Goal: Task Accomplishment & Management: Use online tool/utility

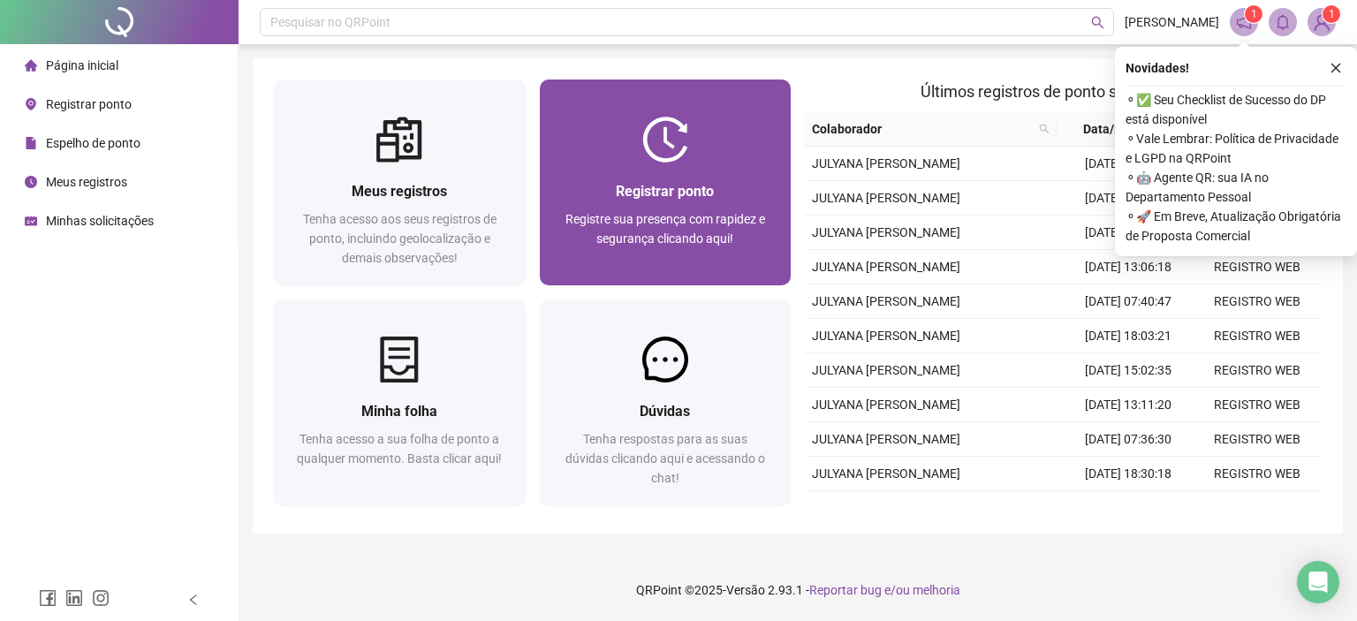
click at [725, 178] on div "Registrar ponto Registre sua presença com rapidez e segurança clicando aqui!" at bounding box center [666, 224] width 252 height 123
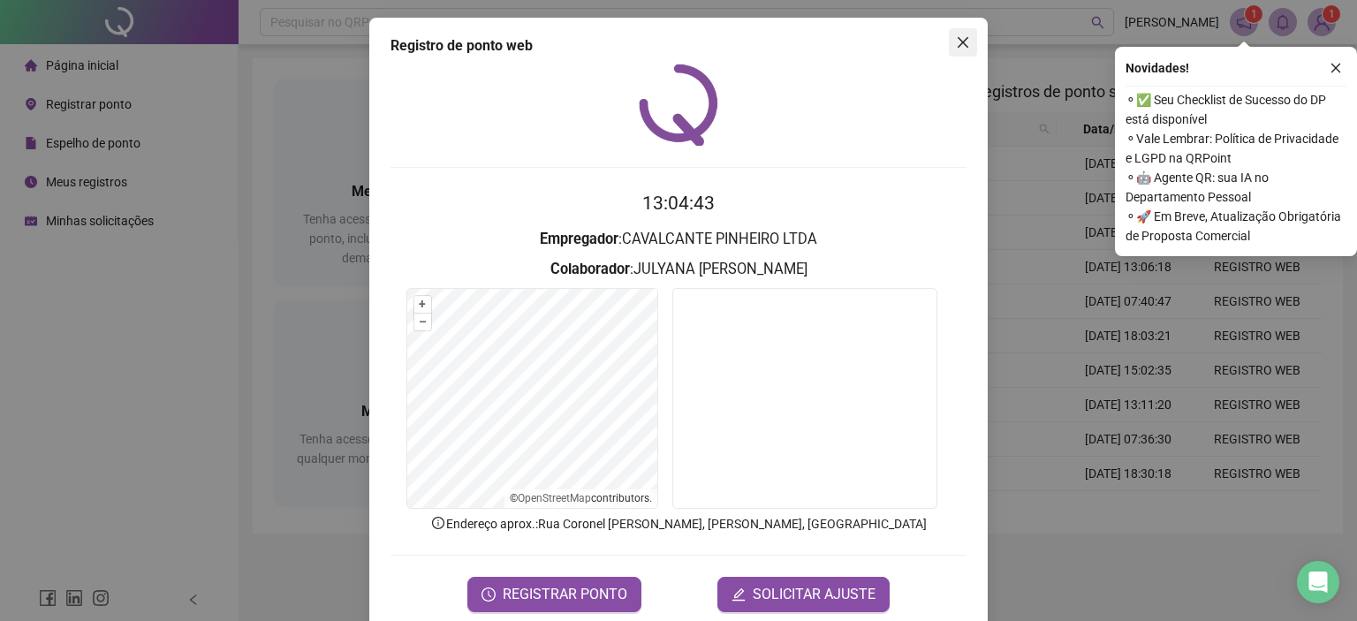
click at [956, 47] on icon "close" at bounding box center [963, 42] width 14 height 14
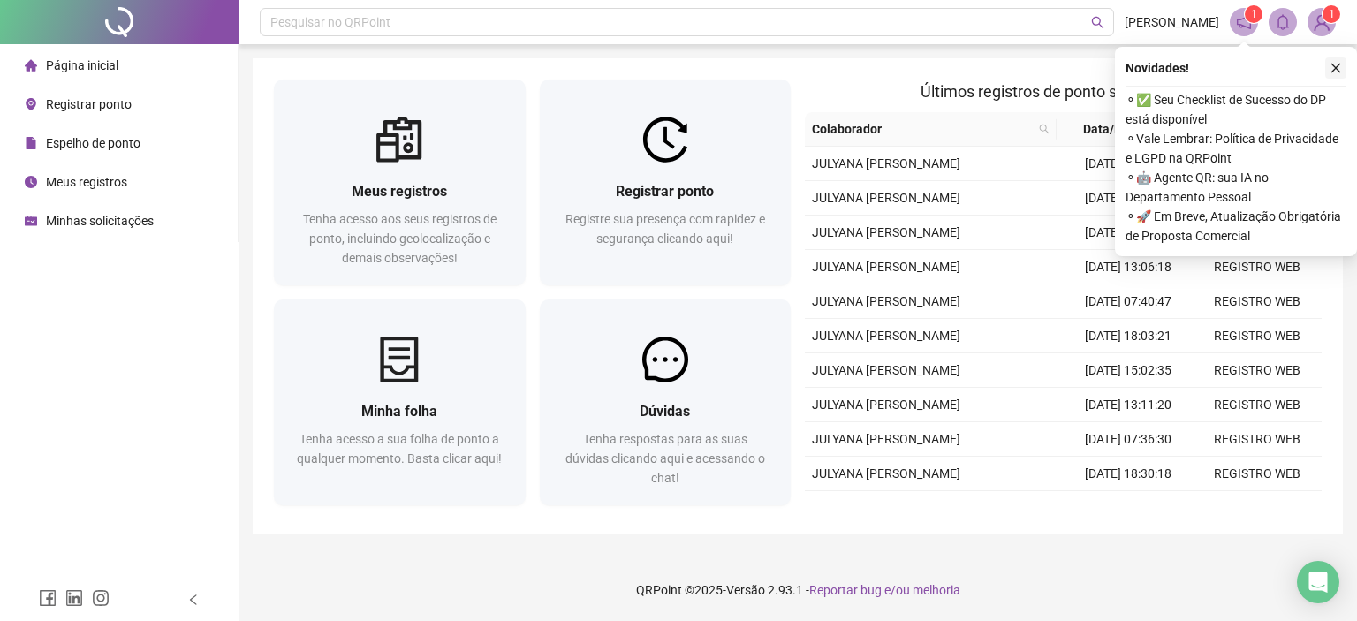
click at [1332, 69] on icon "close" at bounding box center [1335, 68] width 12 height 12
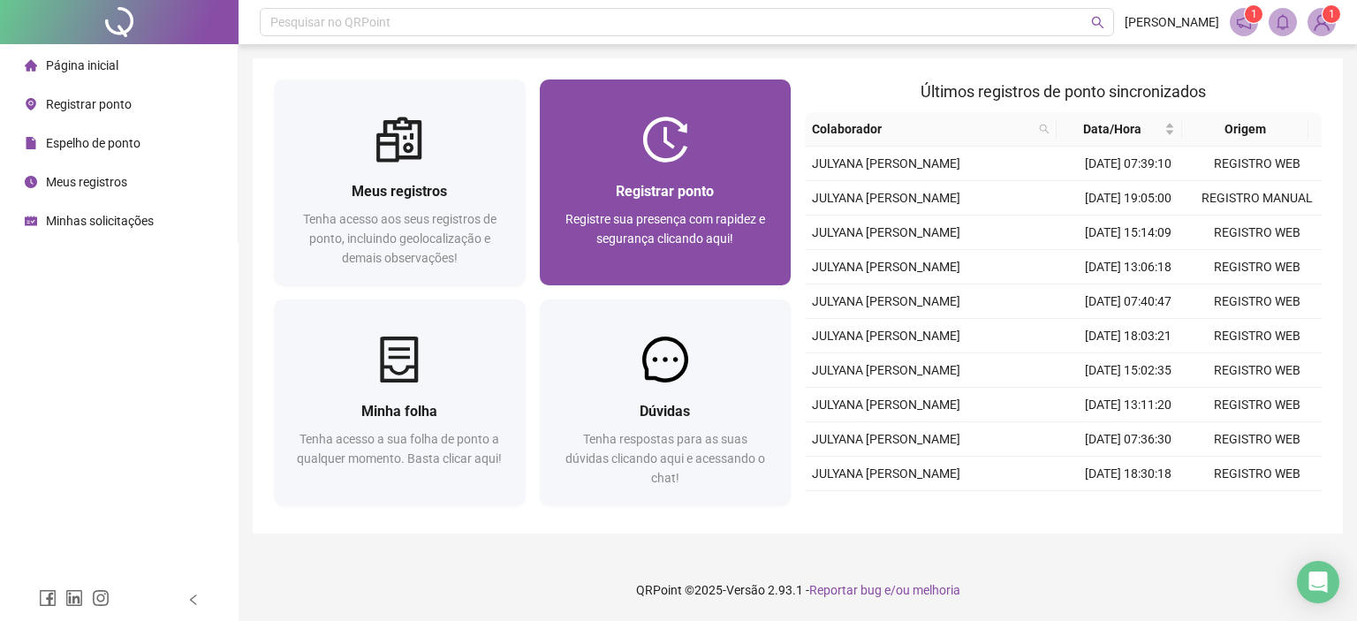
click at [669, 236] on span "Registre sua presença com rapidez e segurança clicando aqui!" at bounding box center [665, 229] width 200 height 34
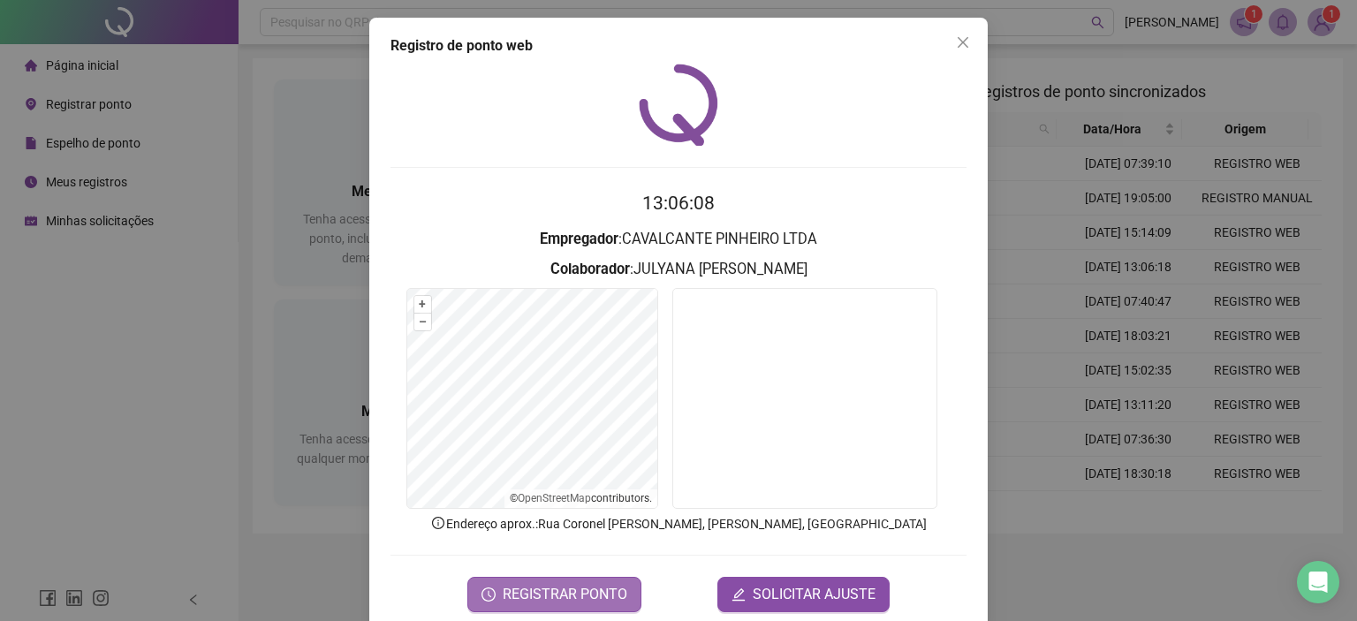
click at [597, 587] on span "REGISTRAR PONTO" at bounding box center [565, 594] width 125 height 21
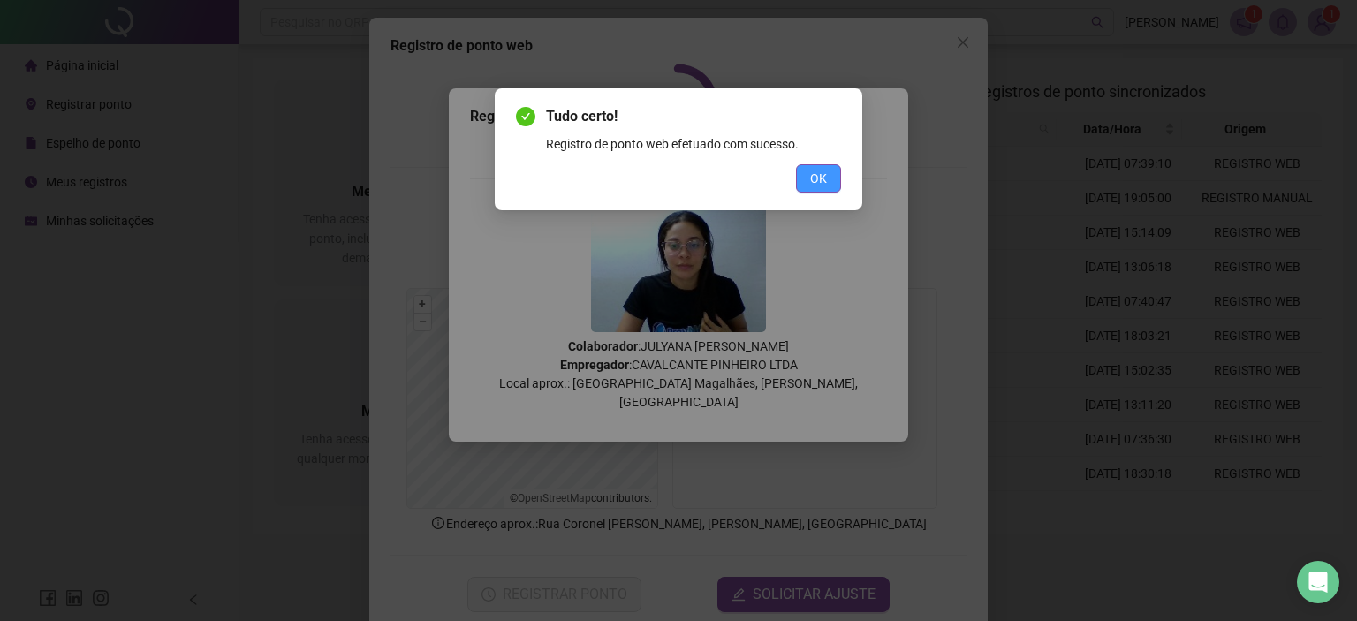
click at [819, 187] on span "OK" at bounding box center [818, 178] width 17 height 19
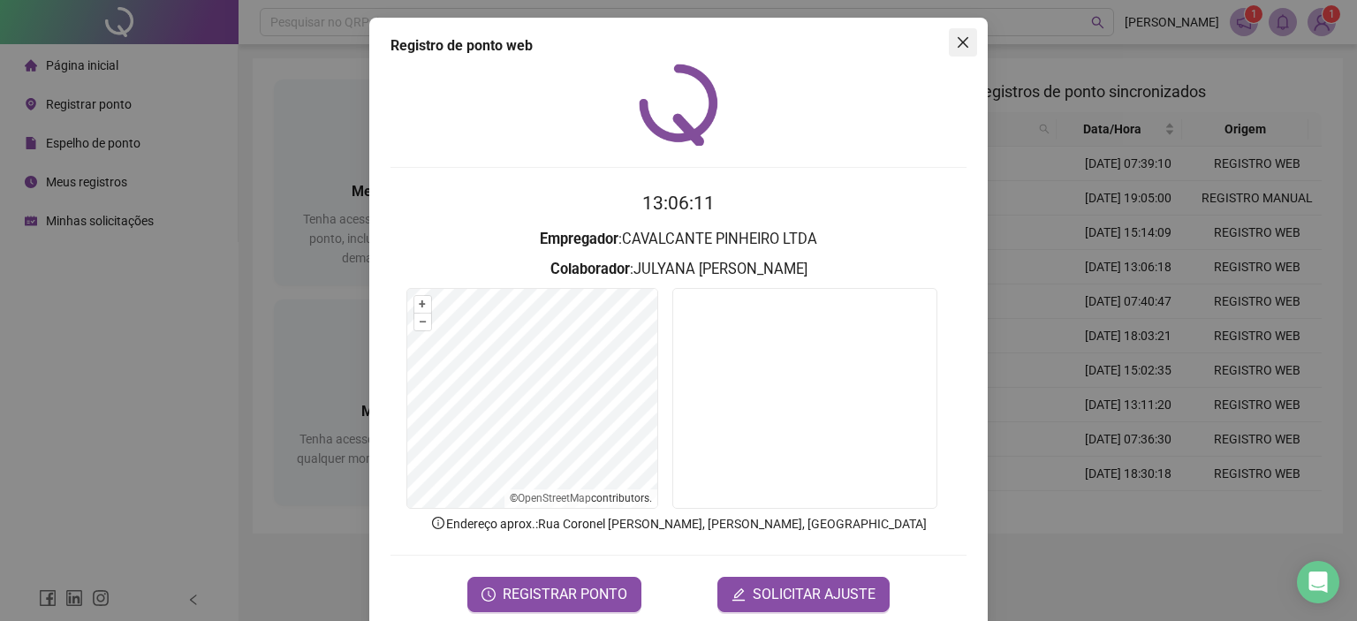
click at [965, 42] on span "Close" at bounding box center [963, 42] width 28 height 14
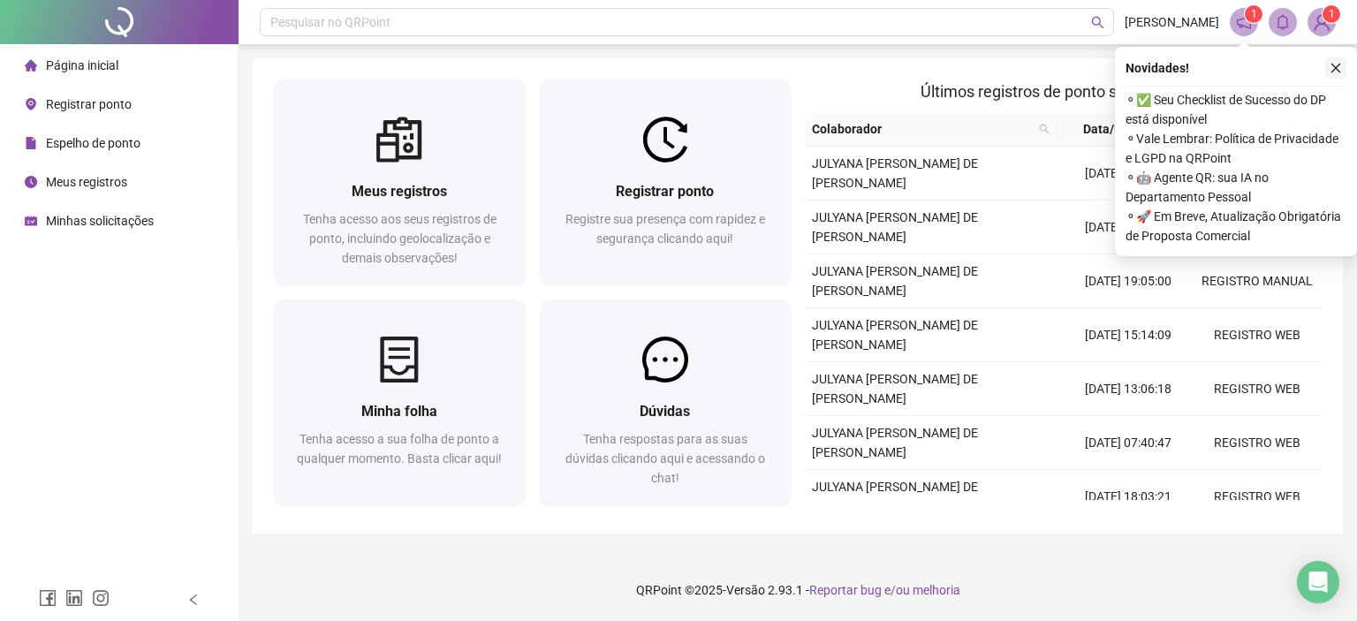
click at [1339, 70] on icon "close" at bounding box center [1335, 68] width 12 height 12
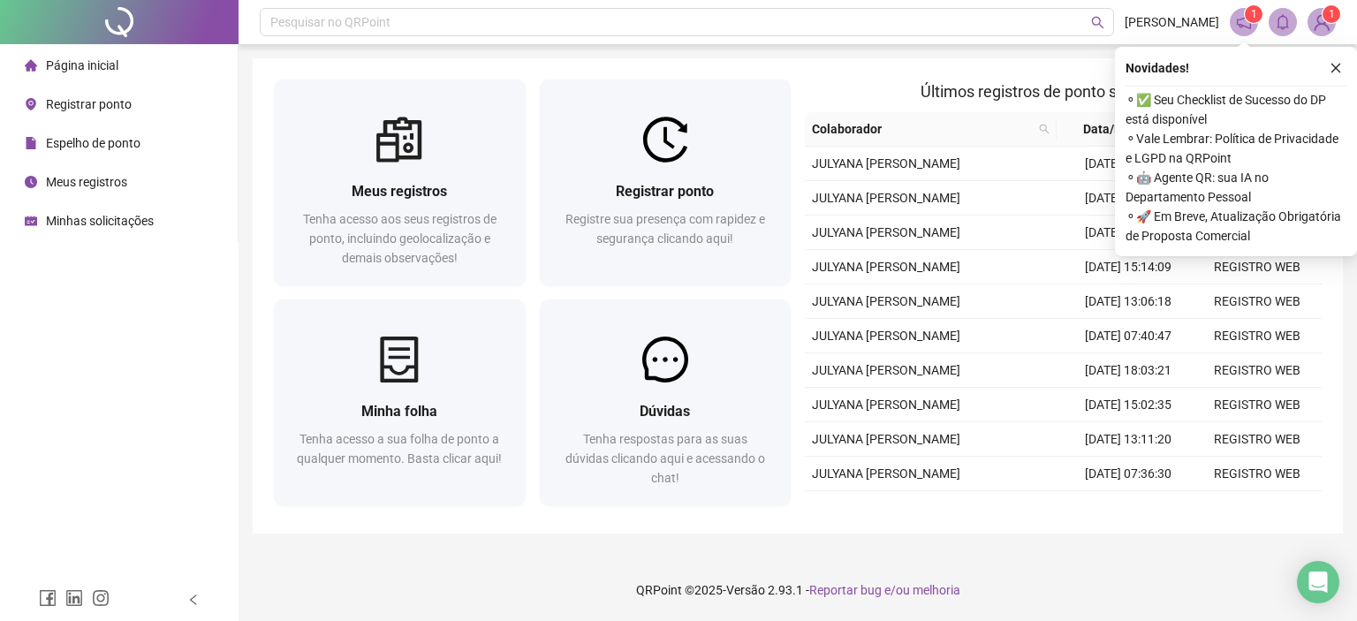
click at [1356, 484] on html "Página inicial Registrar ponto Espelho de ponto Meus registros Minhas solicitaç…" at bounding box center [678, 310] width 1357 height 621
click at [1314, 37] on header "Pesquisar no QRPoint JULYANA FERREIRA 1 1" at bounding box center [797, 22] width 1118 height 44
click at [1321, 27] on img at bounding box center [1321, 22] width 26 height 26
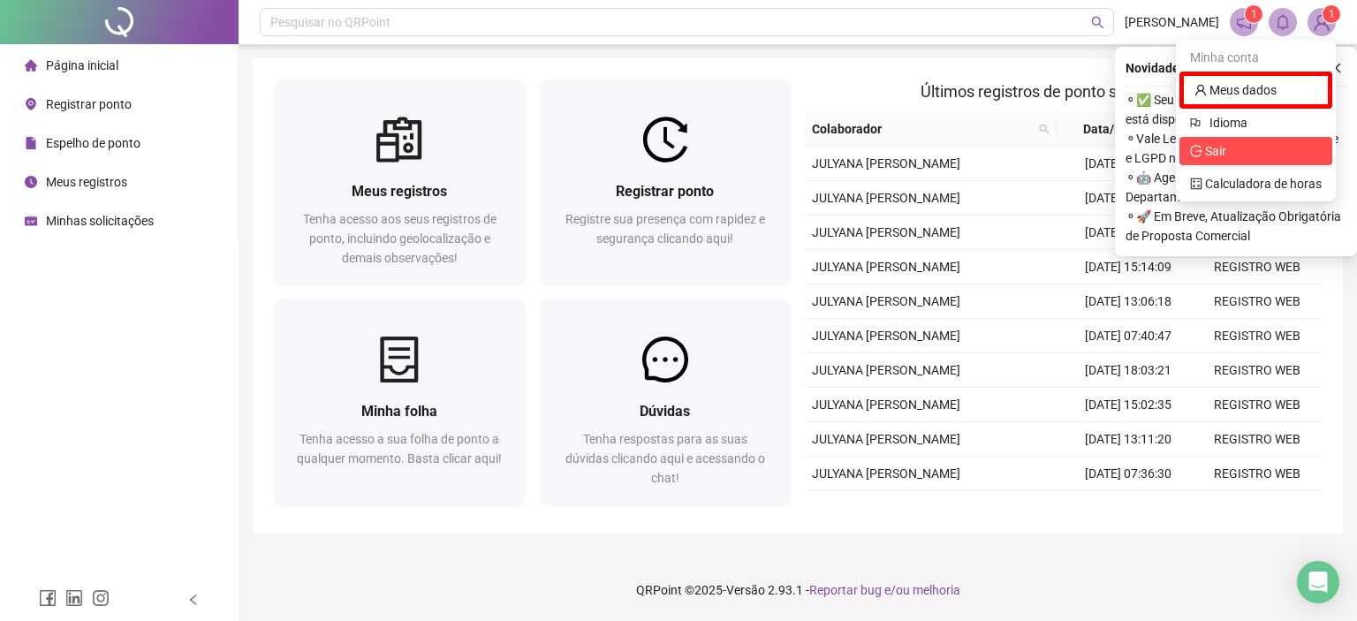
click at [1247, 156] on span "Sair" at bounding box center [1256, 150] width 132 height 19
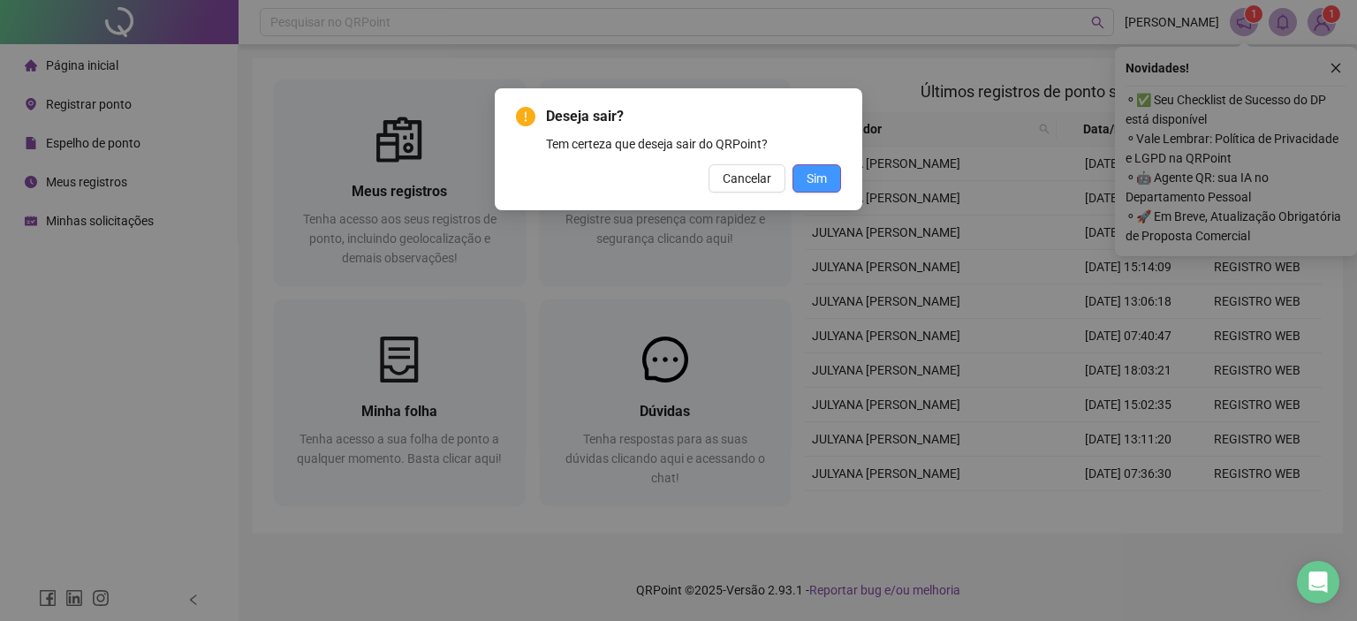
click at [798, 183] on button "Sim" at bounding box center [816, 178] width 49 height 28
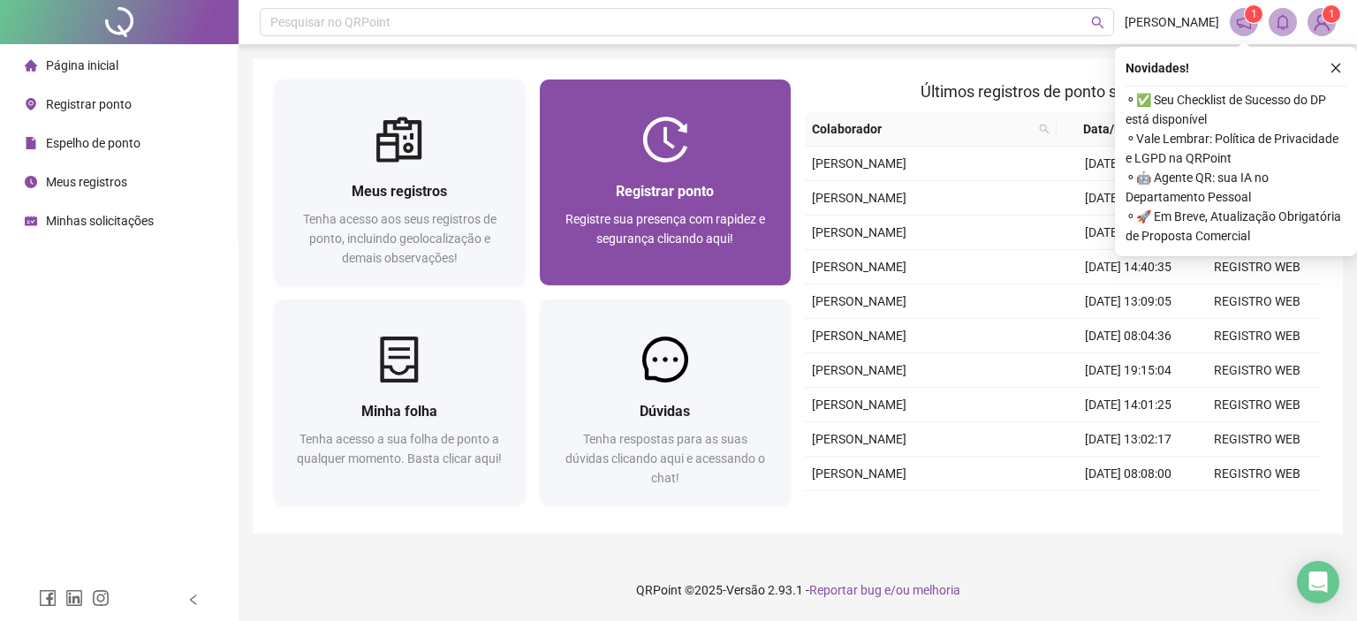
click at [666, 176] on div "Registrar ponto Registre sua presença com rapidez e segurança clicando aqui!" at bounding box center [666, 224] width 252 height 123
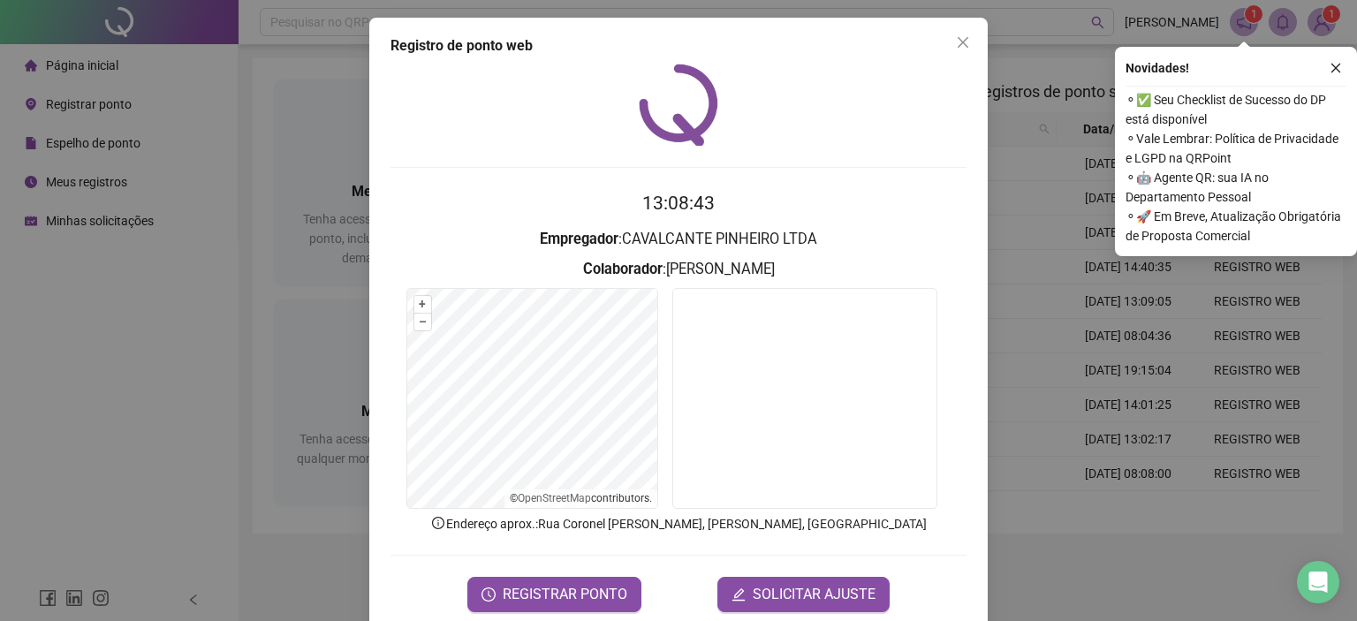
scroll to position [28, 0]
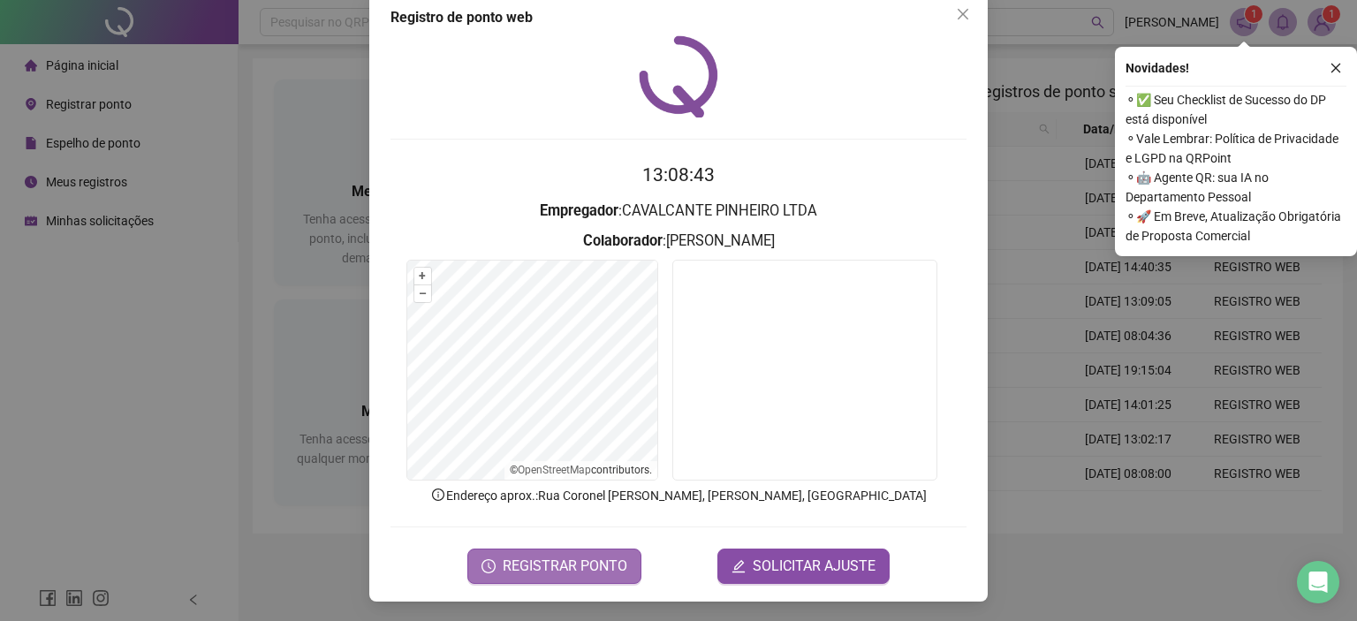
click at [567, 572] on span "REGISTRAR PONTO" at bounding box center [565, 566] width 125 height 21
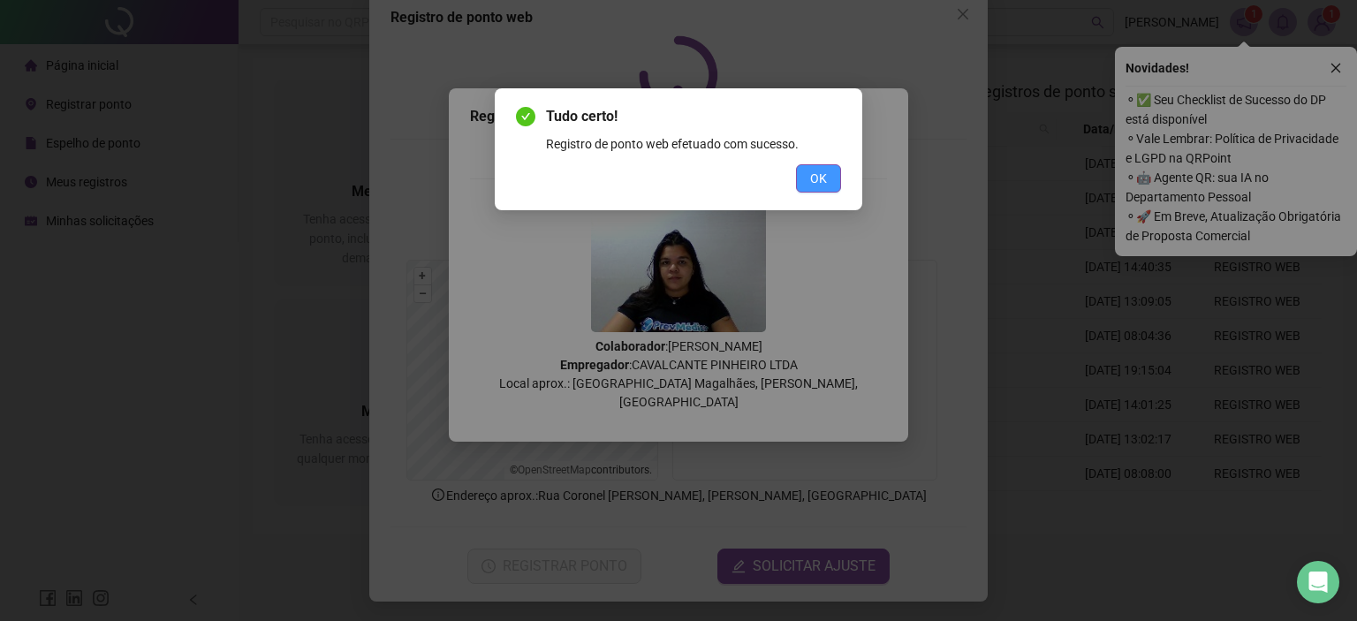
click at [821, 185] on span "OK" at bounding box center [818, 178] width 17 height 19
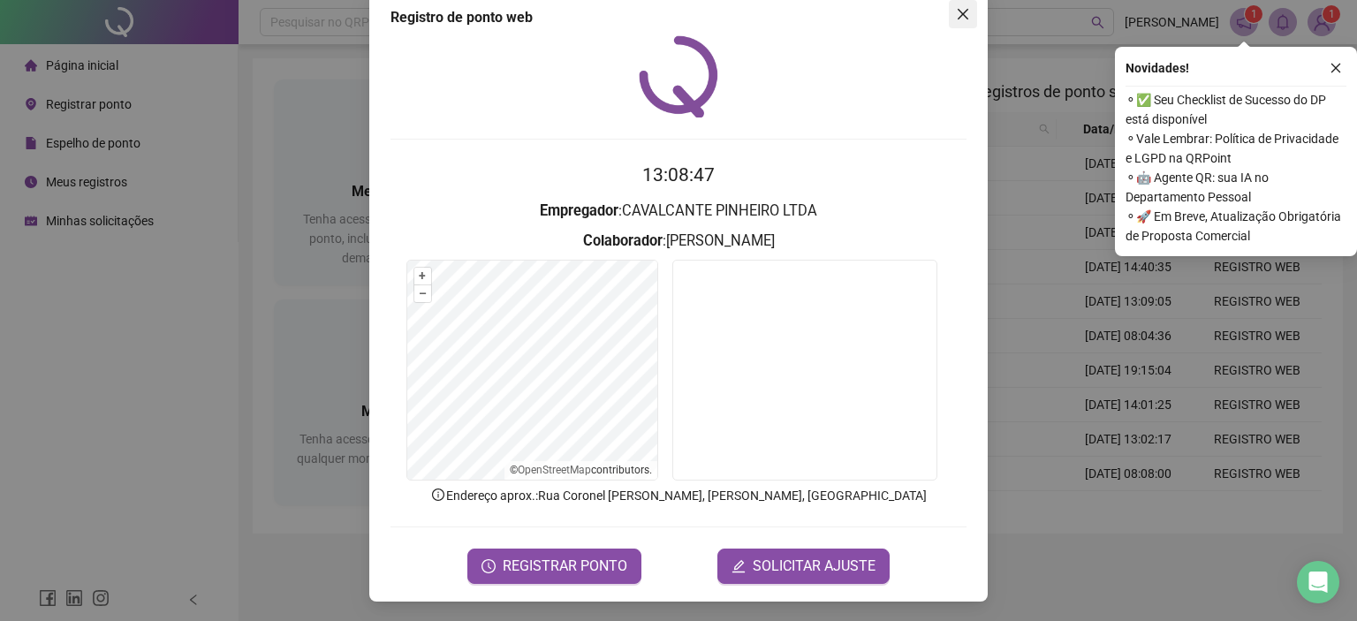
click at [956, 19] on icon "close" at bounding box center [963, 14] width 14 height 14
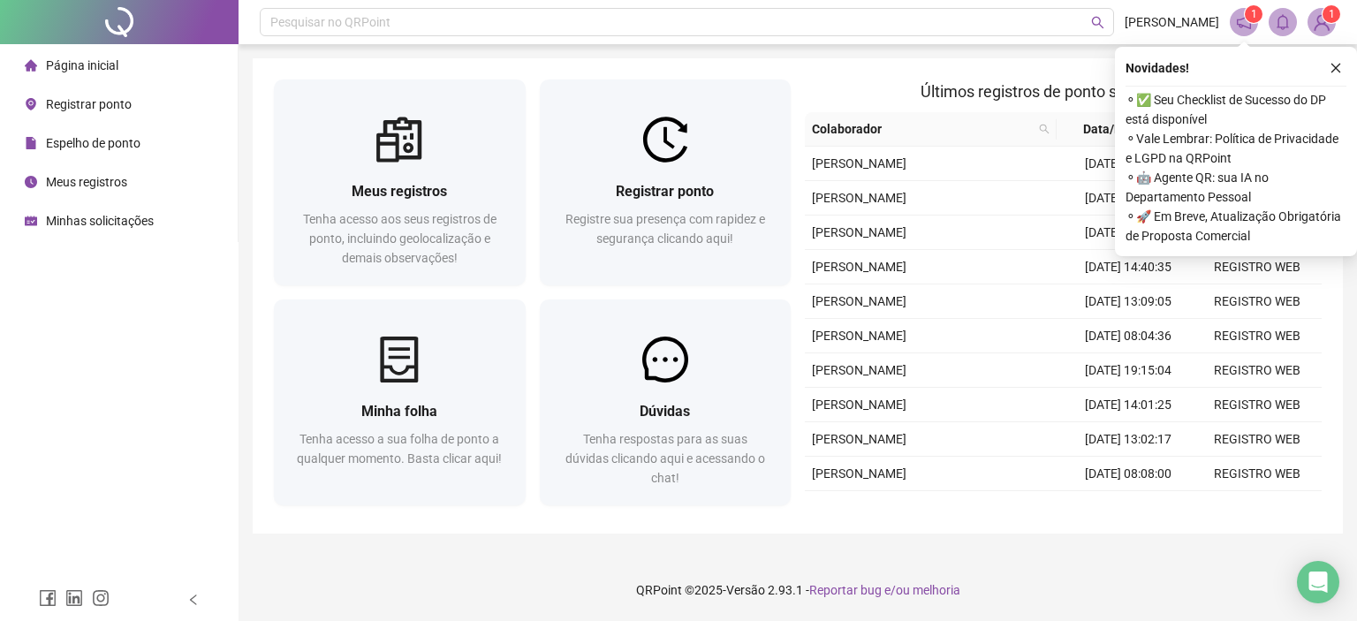
click at [1330, 34] on span "1" at bounding box center [1321, 22] width 28 height 28
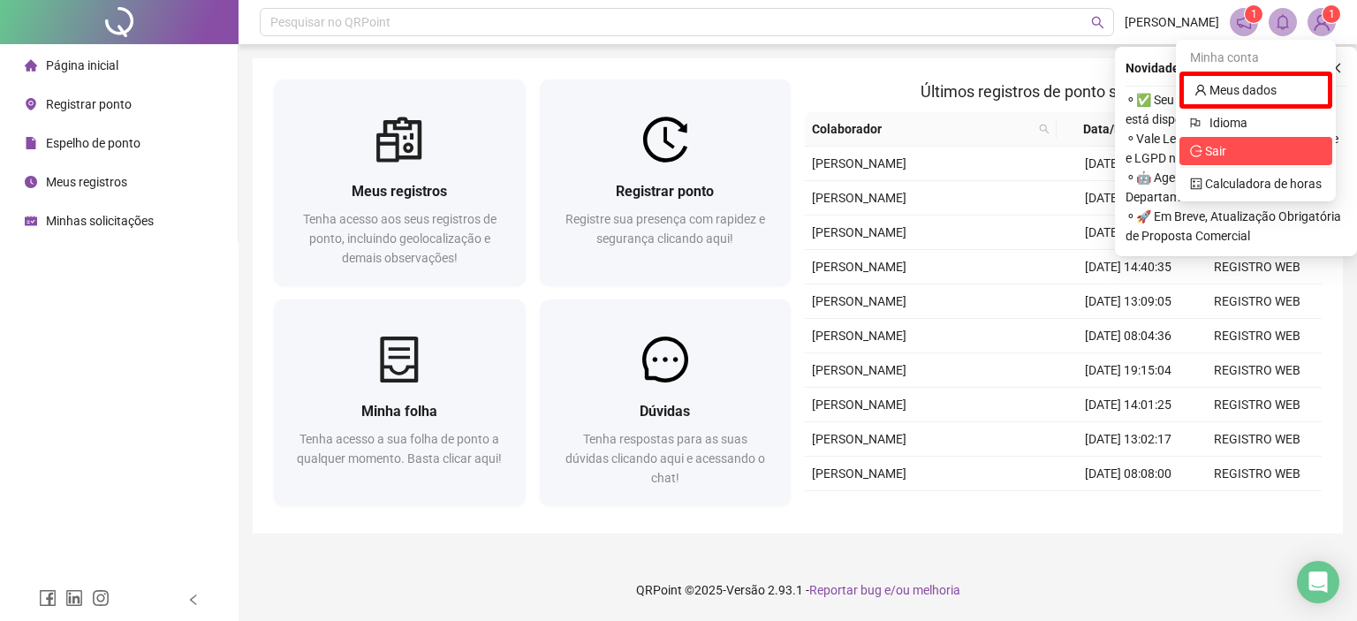
click at [1229, 151] on span "Sair" at bounding box center [1256, 150] width 132 height 19
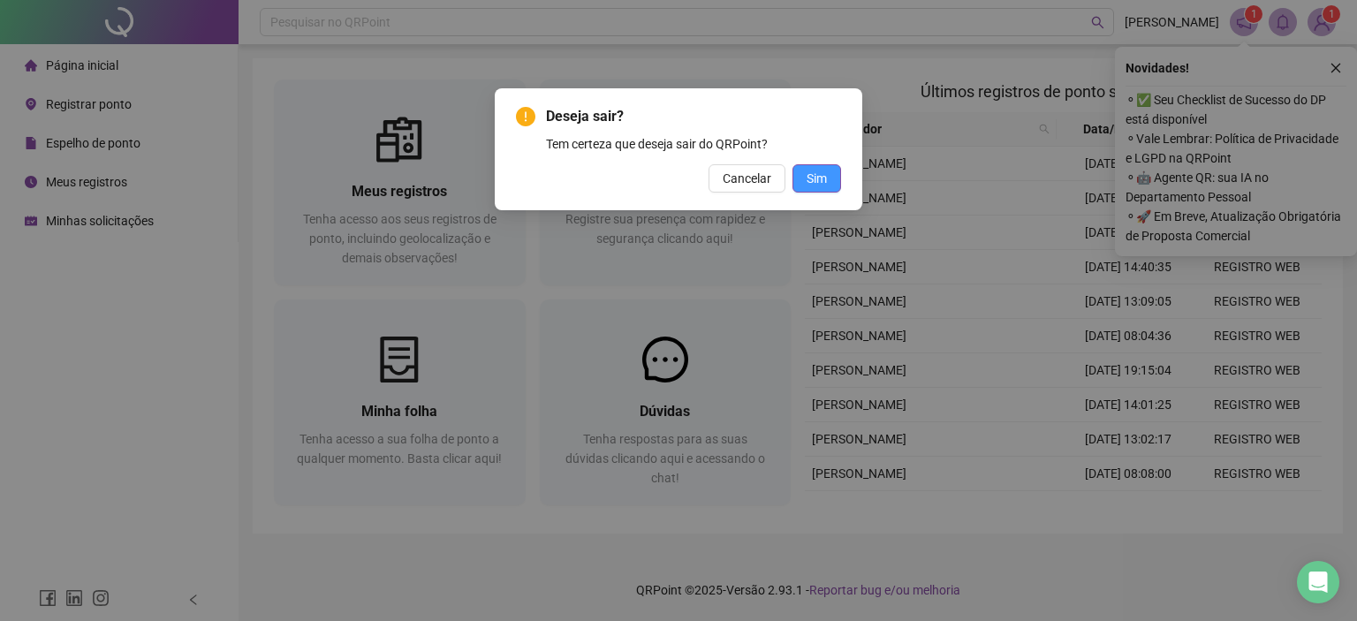
click at [812, 178] on span "Sim" at bounding box center [816, 178] width 20 height 19
